Goal: Information Seeking & Learning: Understand process/instructions

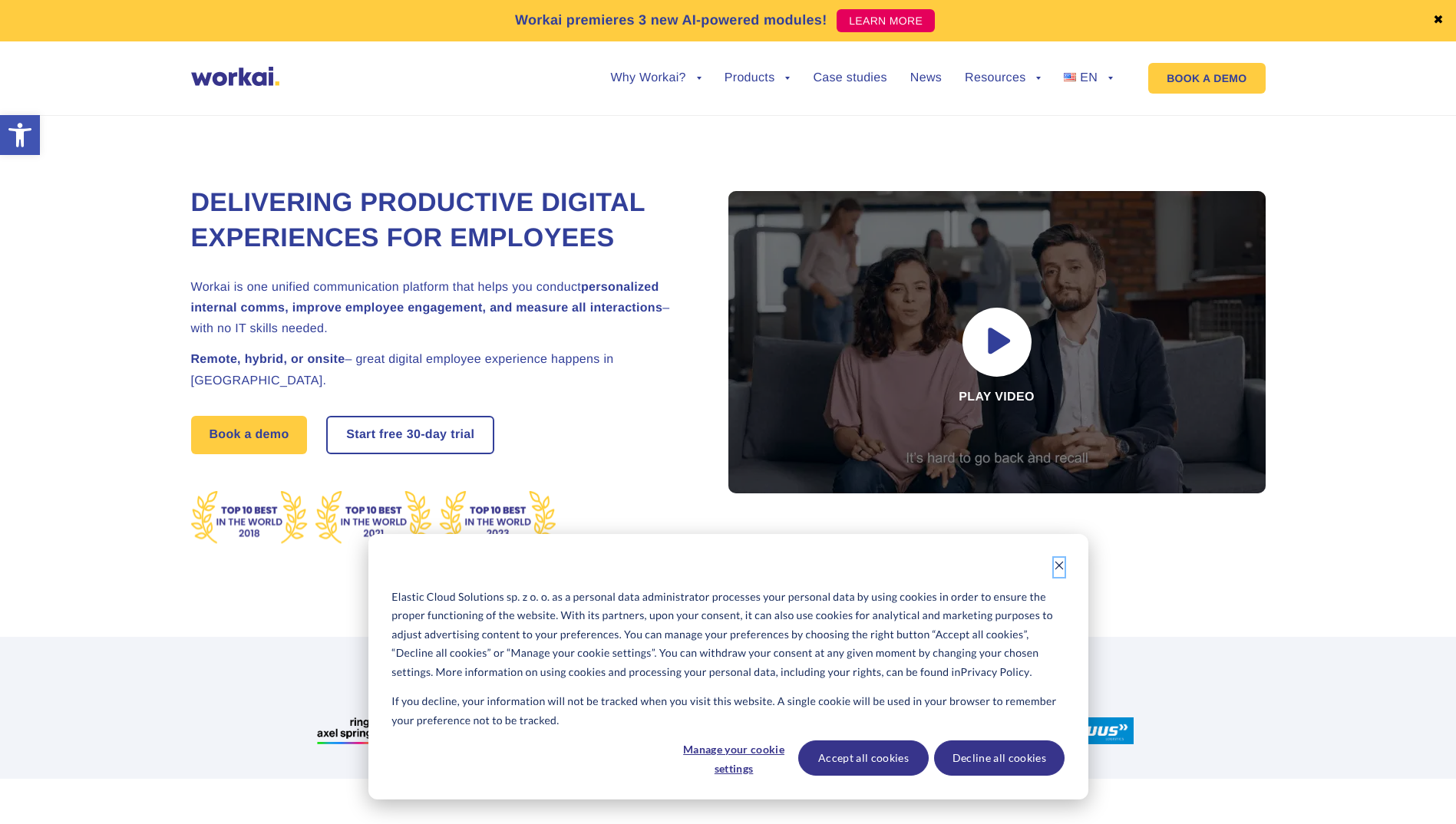
click at [1060, 569] on icon "Dismiss cookie banner" at bounding box center [1060, 566] width 11 height 11
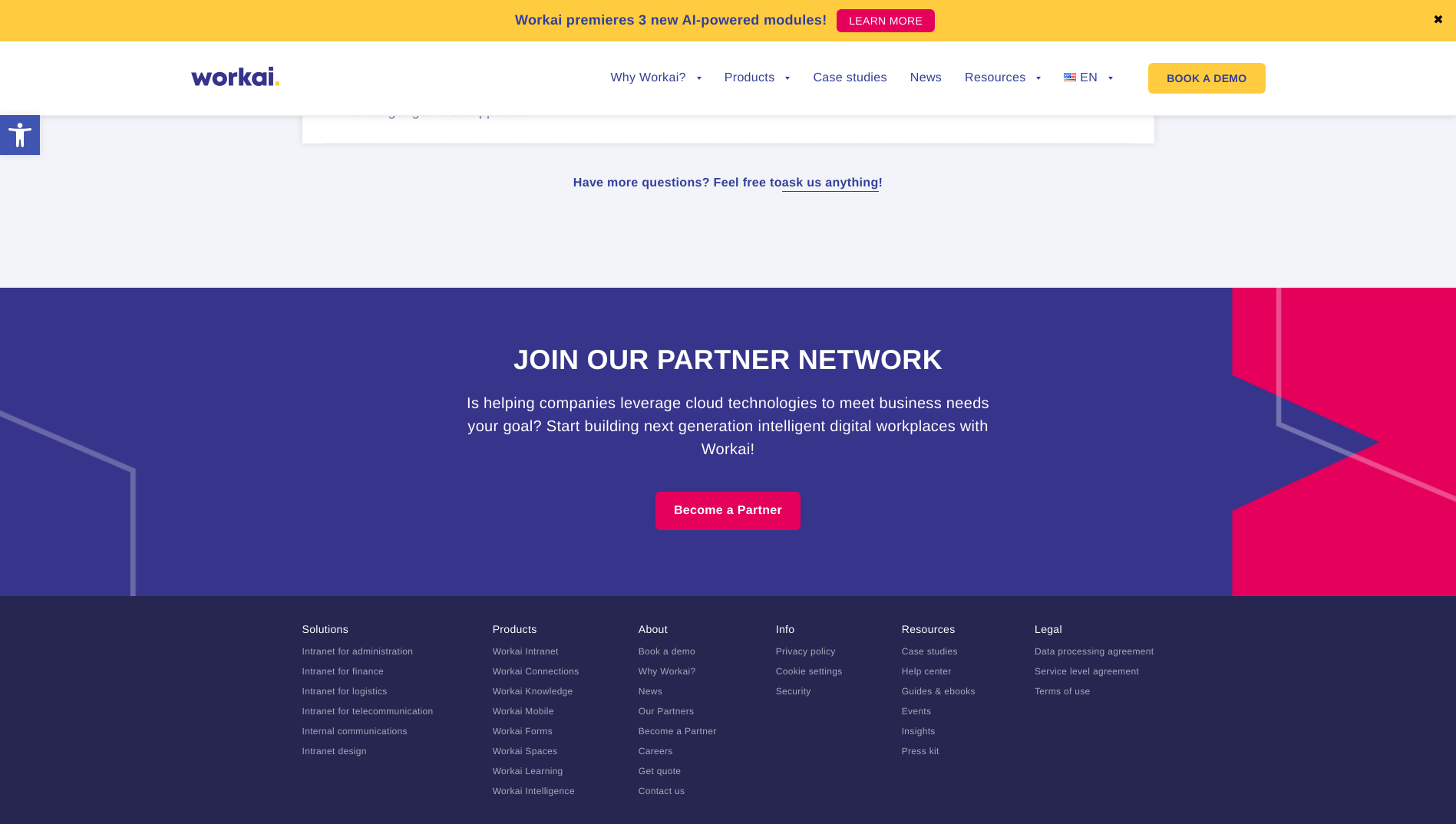
scroll to position [8892, 0]
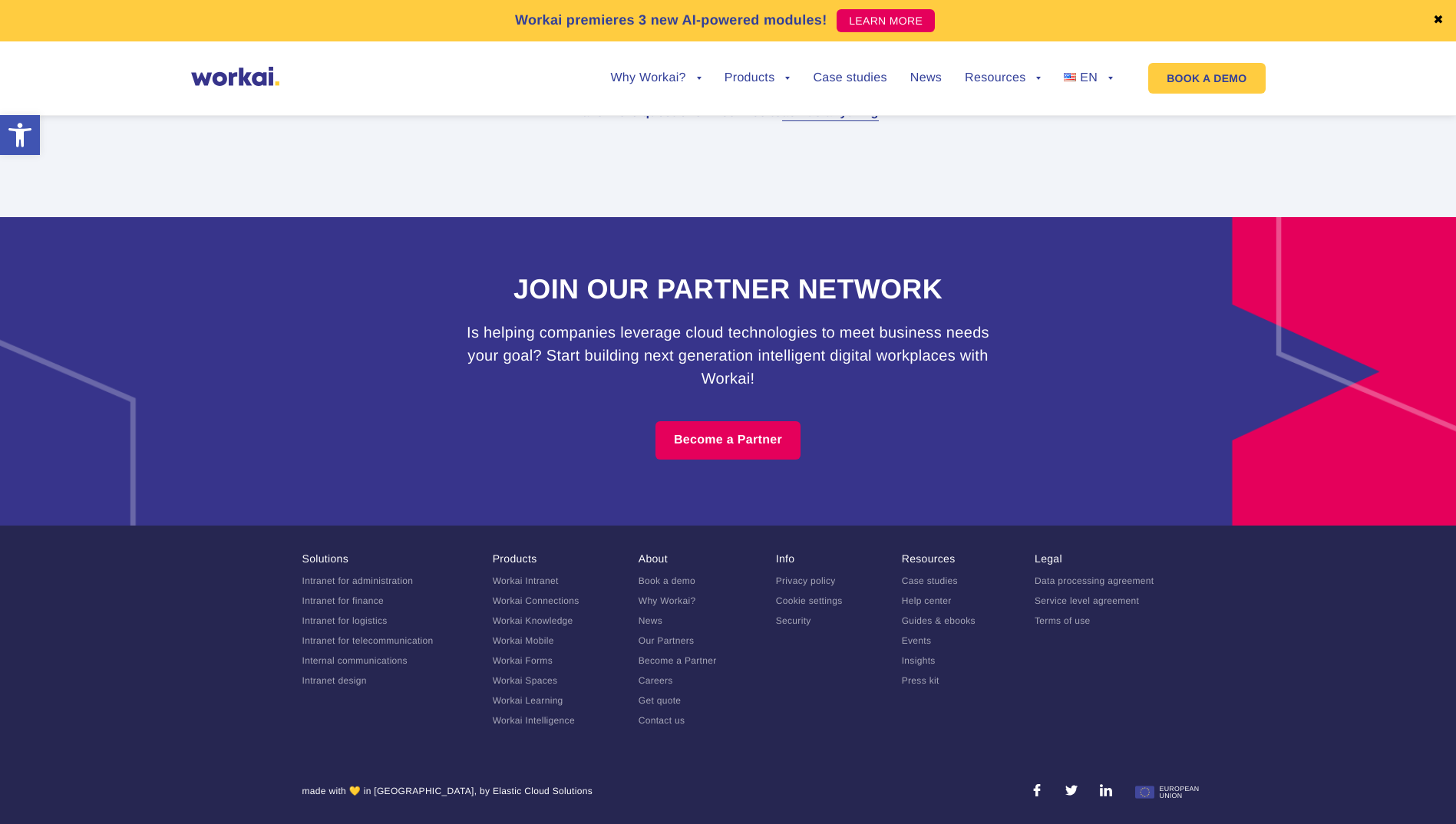
click at [805, 576] on link "Privacy policy" at bounding box center [807, 581] width 60 height 11
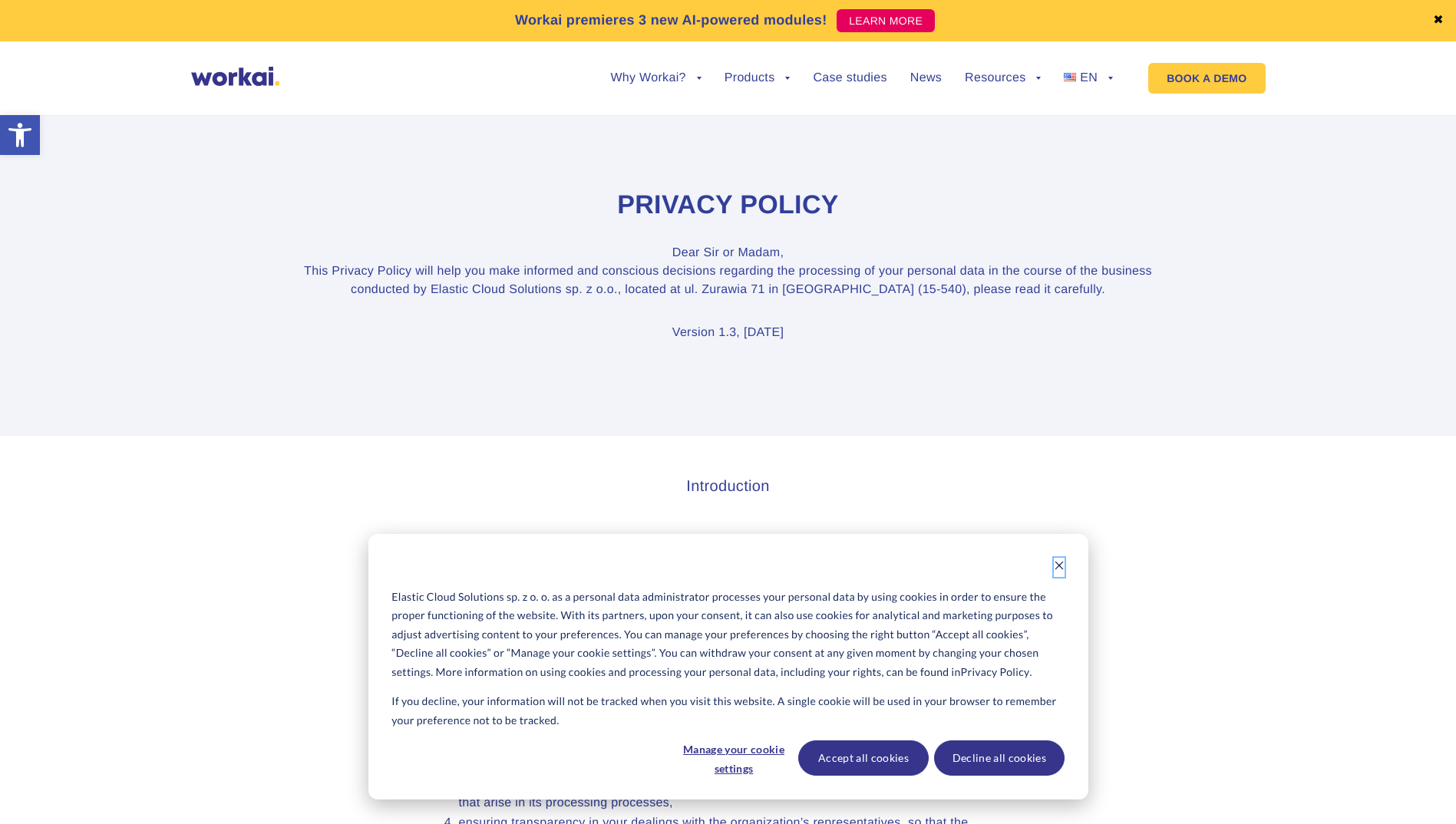
click at [1054, 575] on button "Dismiss cookie banner" at bounding box center [1060, 567] width 11 height 20
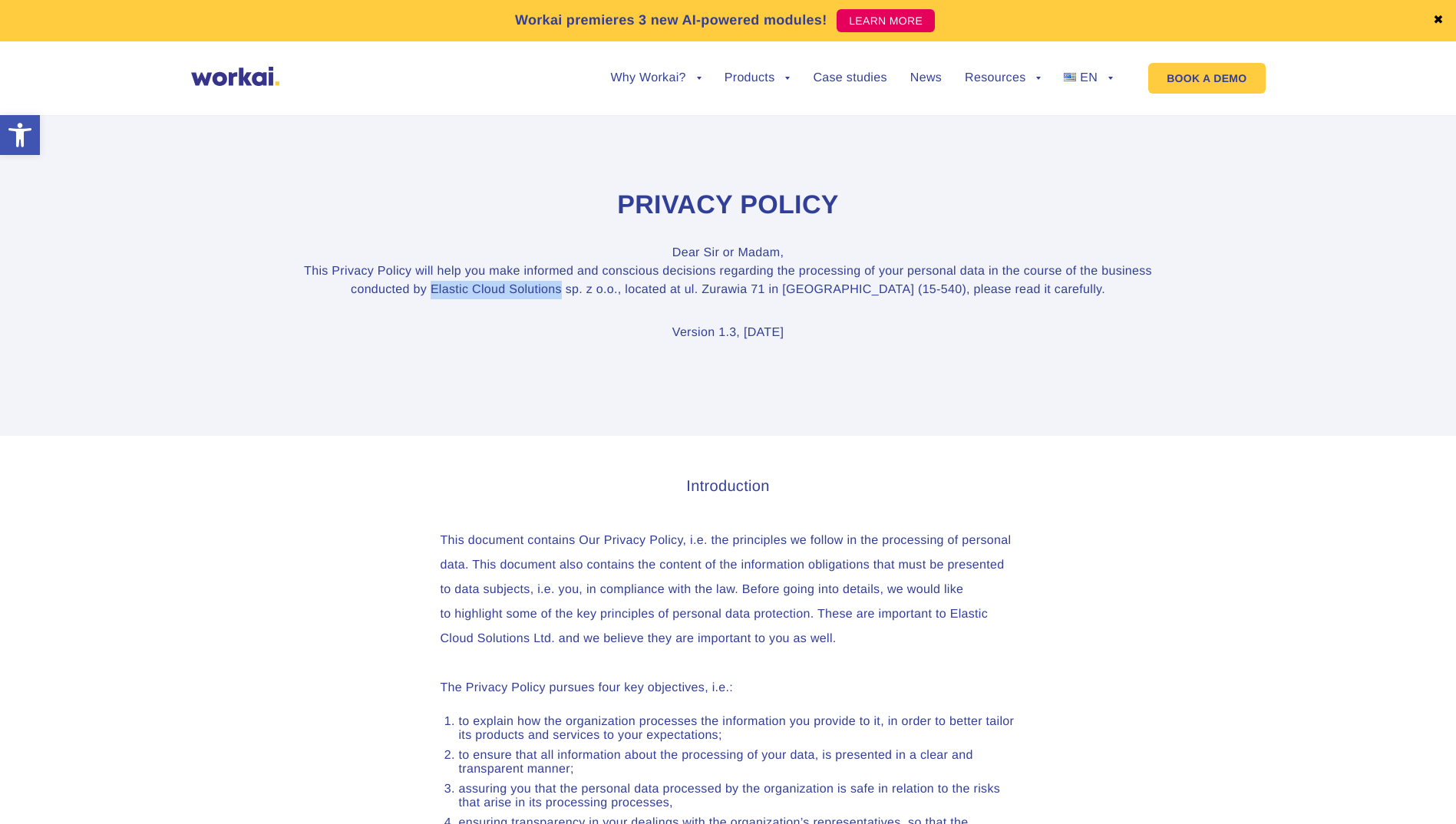
drag, startPoint x: 473, startPoint y: 286, endPoint x: 603, endPoint y: 285, distance: 130.0
click at [603, 285] on p "Dear Sir or Madam, This Privacy Policy will help you make informed and consciou…" at bounding box center [729, 271] width 852 height 55
copy p "Elastic Cloud Solutions"
